Goal: Task Accomplishment & Management: Manage account settings

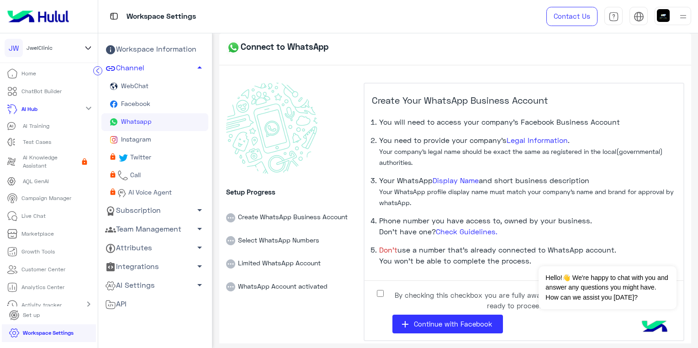
scroll to position [7, 0]
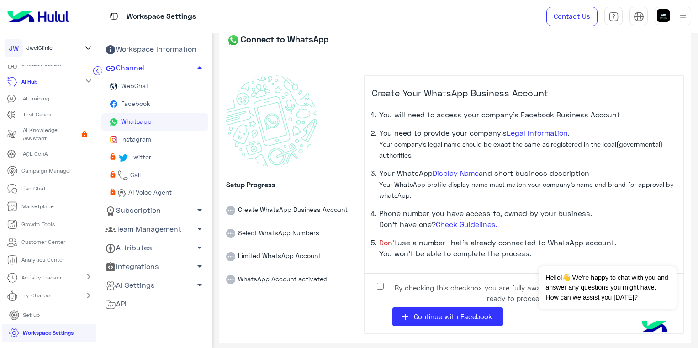
click at [170, 123] on link "Whatsapp" at bounding box center [154, 122] width 107 height 18
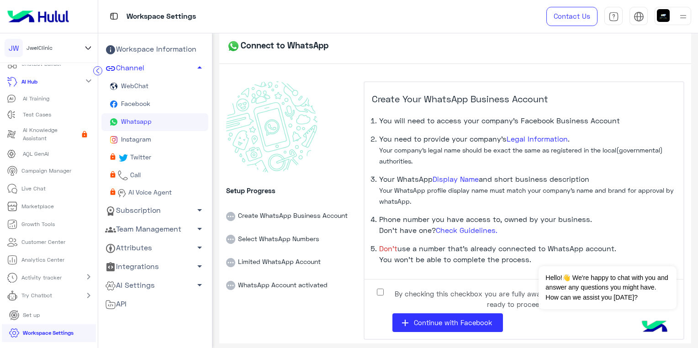
scroll to position [0, 0]
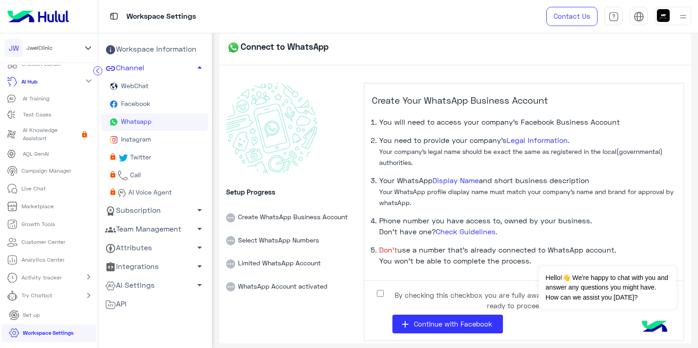
click at [383, 79] on div "Setup Progress Create WhatsApp Business Account Select WhatsApp Numbers Limited…" at bounding box center [455, 212] width 458 height 280
click at [125, 104] on span "Facebook" at bounding box center [134, 104] width 31 height 8
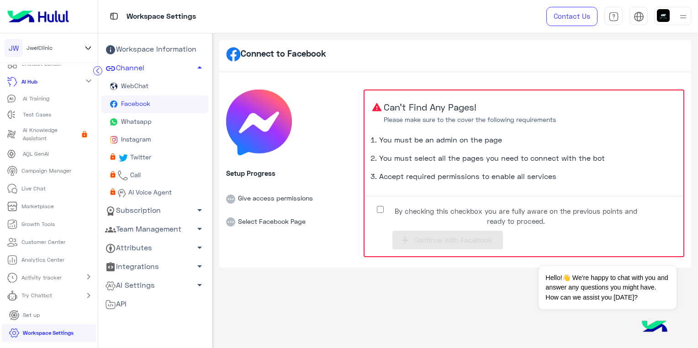
click at [138, 117] on link "Whatsapp" at bounding box center [154, 122] width 107 height 18
click at [166, 113] on link "Whatsapp" at bounding box center [154, 122] width 107 height 18
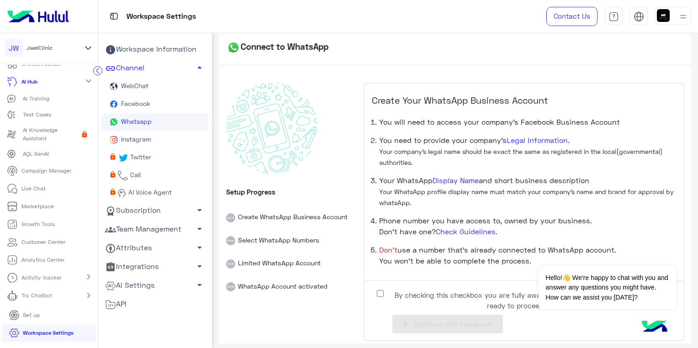
click at [166, 116] on link "Whatsapp" at bounding box center [154, 122] width 107 height 18
click at [130, 90] on link "WebChat" at bounding box center [154, 87] width 107 height 18
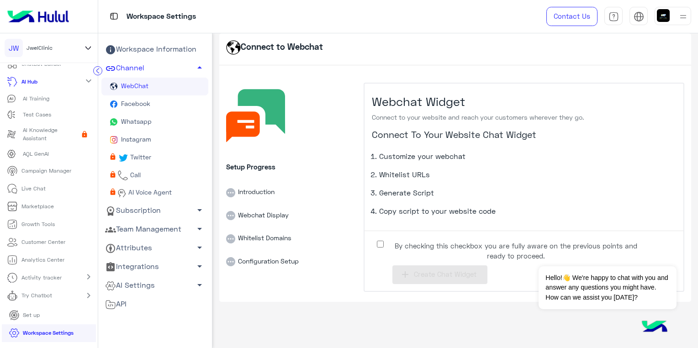
click at [158, 114] on link "Whatsapp" at bounding box center [154, 122] width 107 height 18
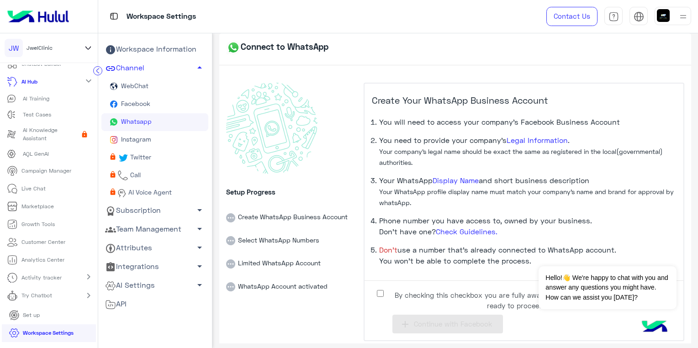
click at [156, 119] on link "Whatsapp" at bounding box center [154, 122] width 107 height 18
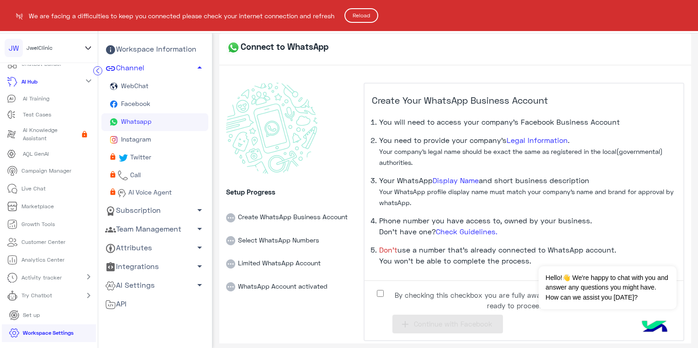
click at [158, 123] on html "[PERSON_NAME] Home ChatBot Builder AI Hub expand_more AI Training Test Cases AI…" at bounding box center [349, 174] width 698 height 348
